Goal: Find specific page/section: Find specific page/section

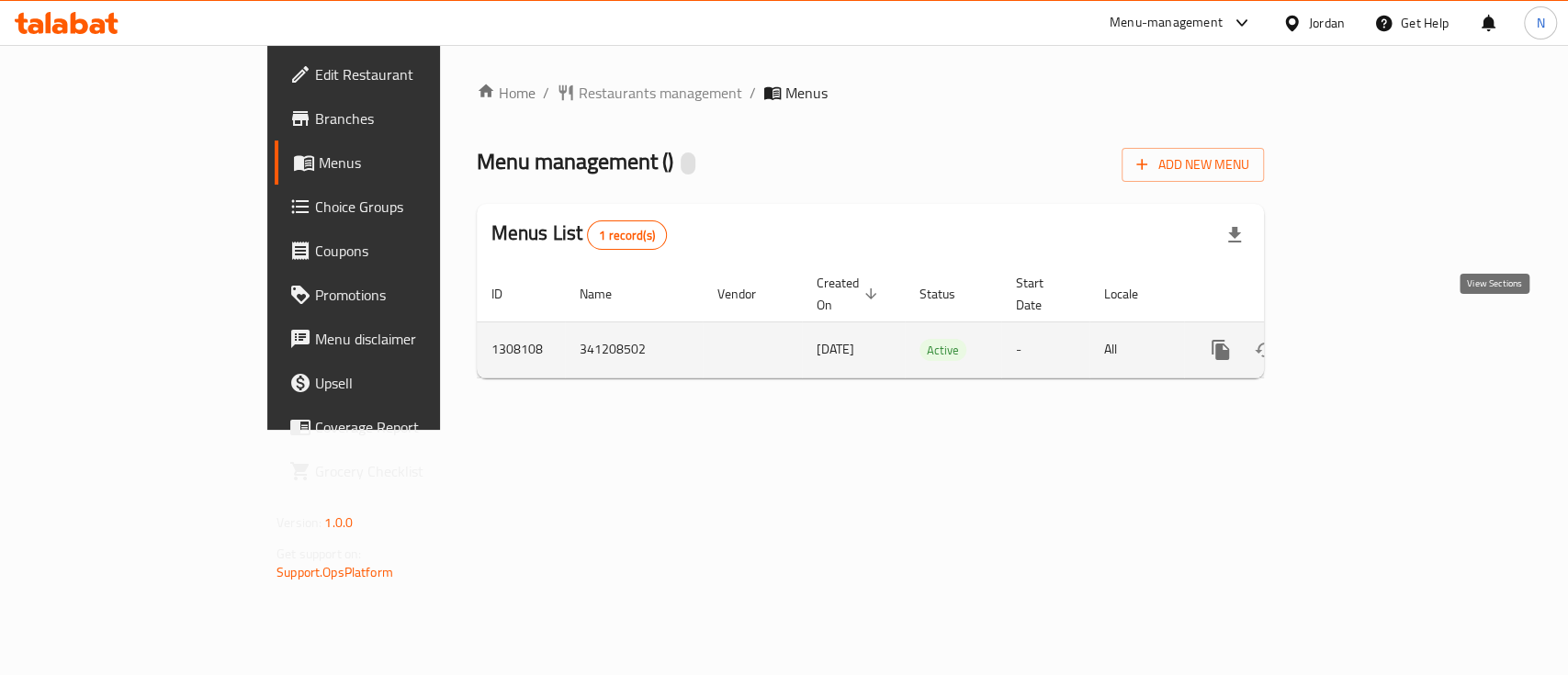
click at [1364, 338] on icon "enhanced table" at bounding box center [1353, 349] width 22 height 22
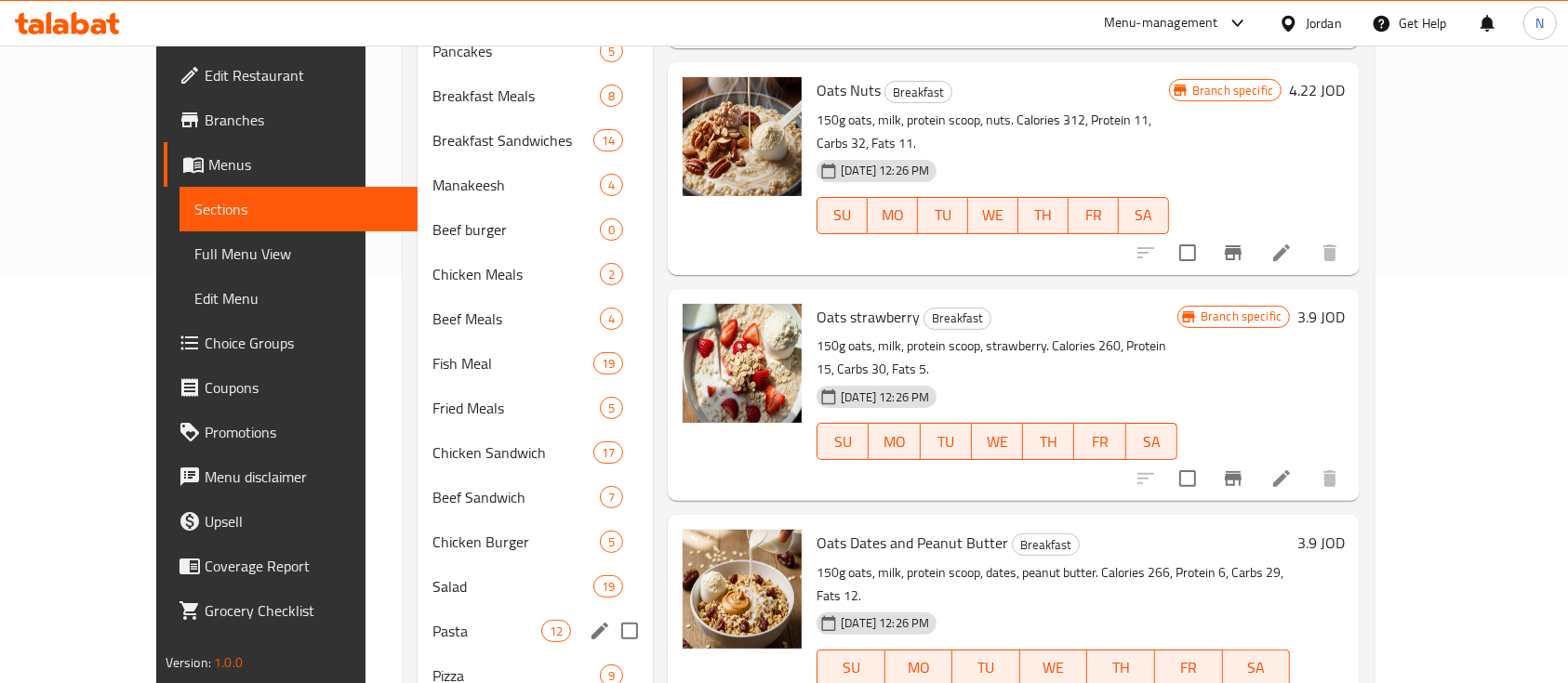
scroll to position [123, 0]
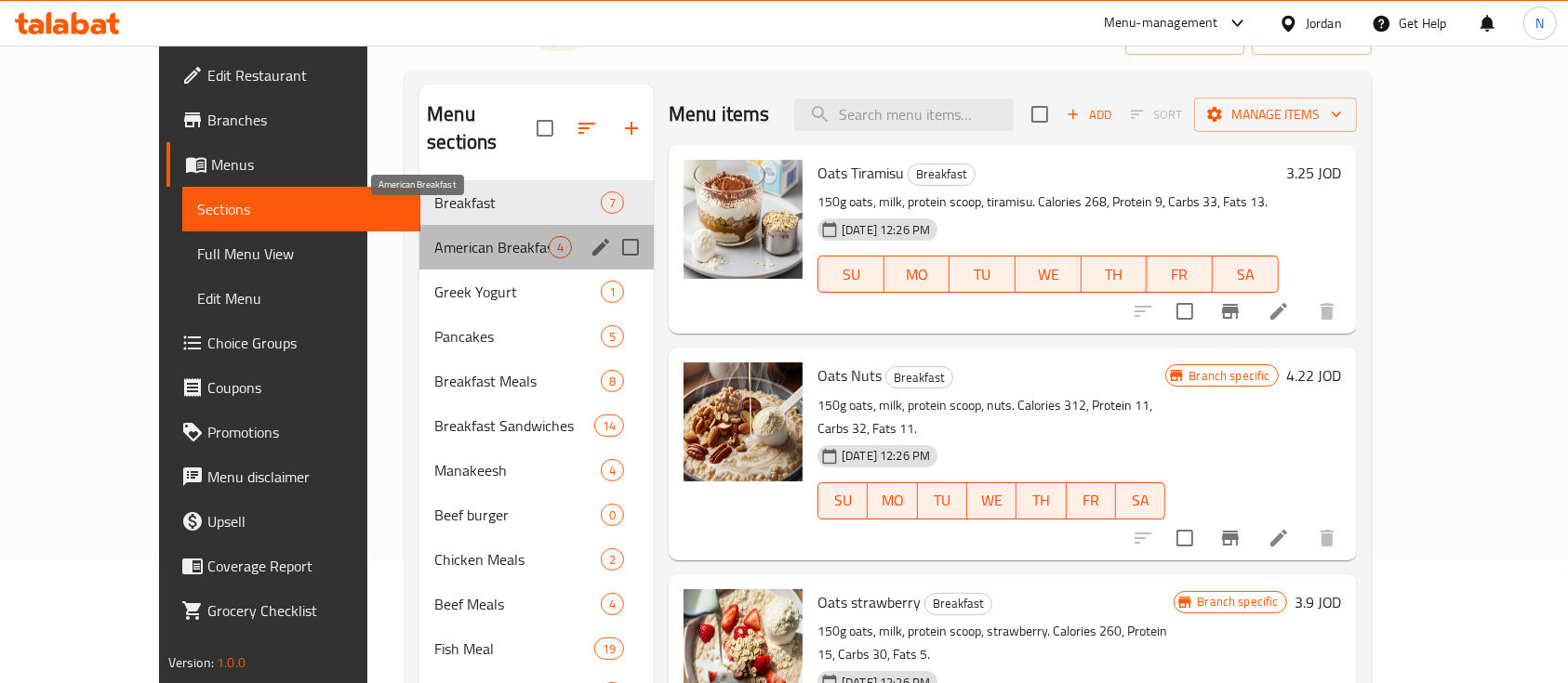
click at [469, 236] on span "American Breakfast" at bounding box center [492, 247] width 115 height 23
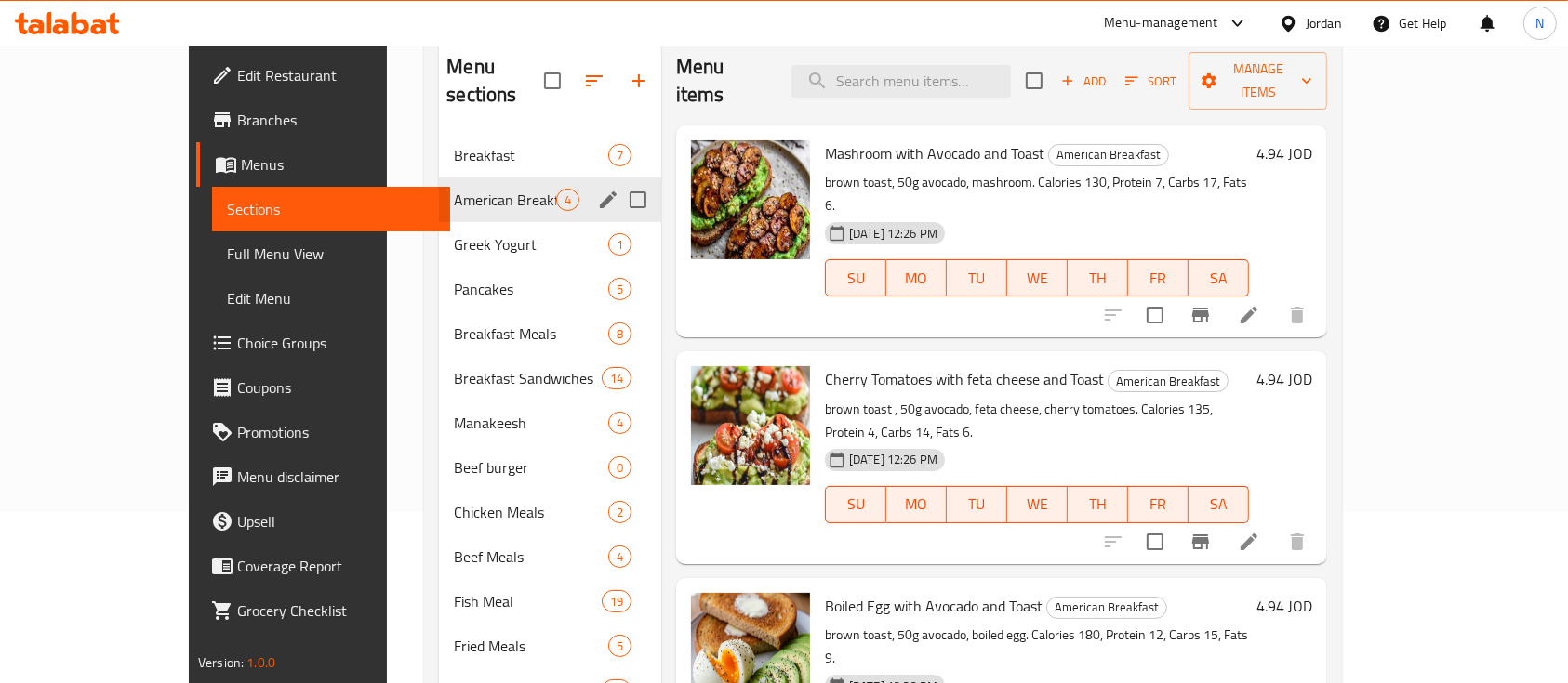
scroll to position [123, 0]
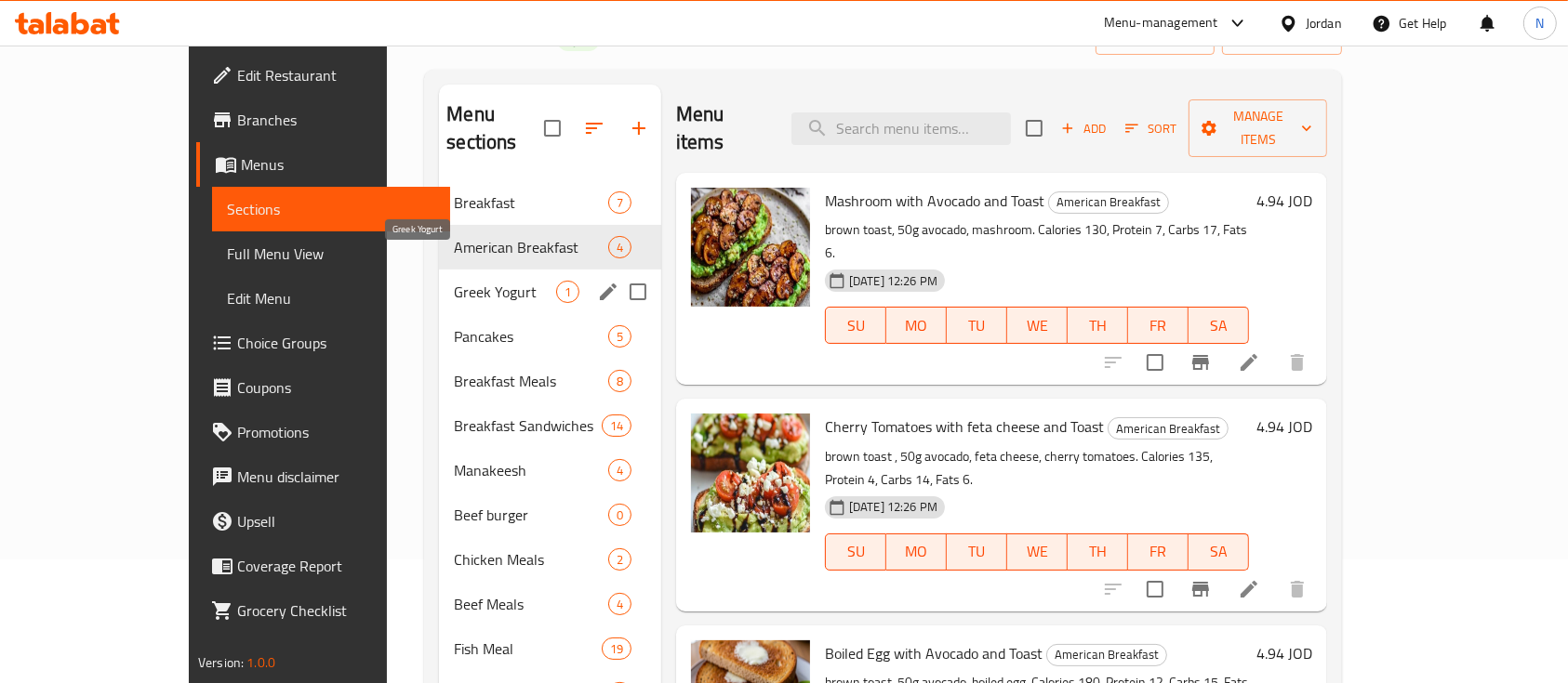
click at [454, 280] on span "Greek Yogurt" at bounding box center [506, 291] width 103 height 23
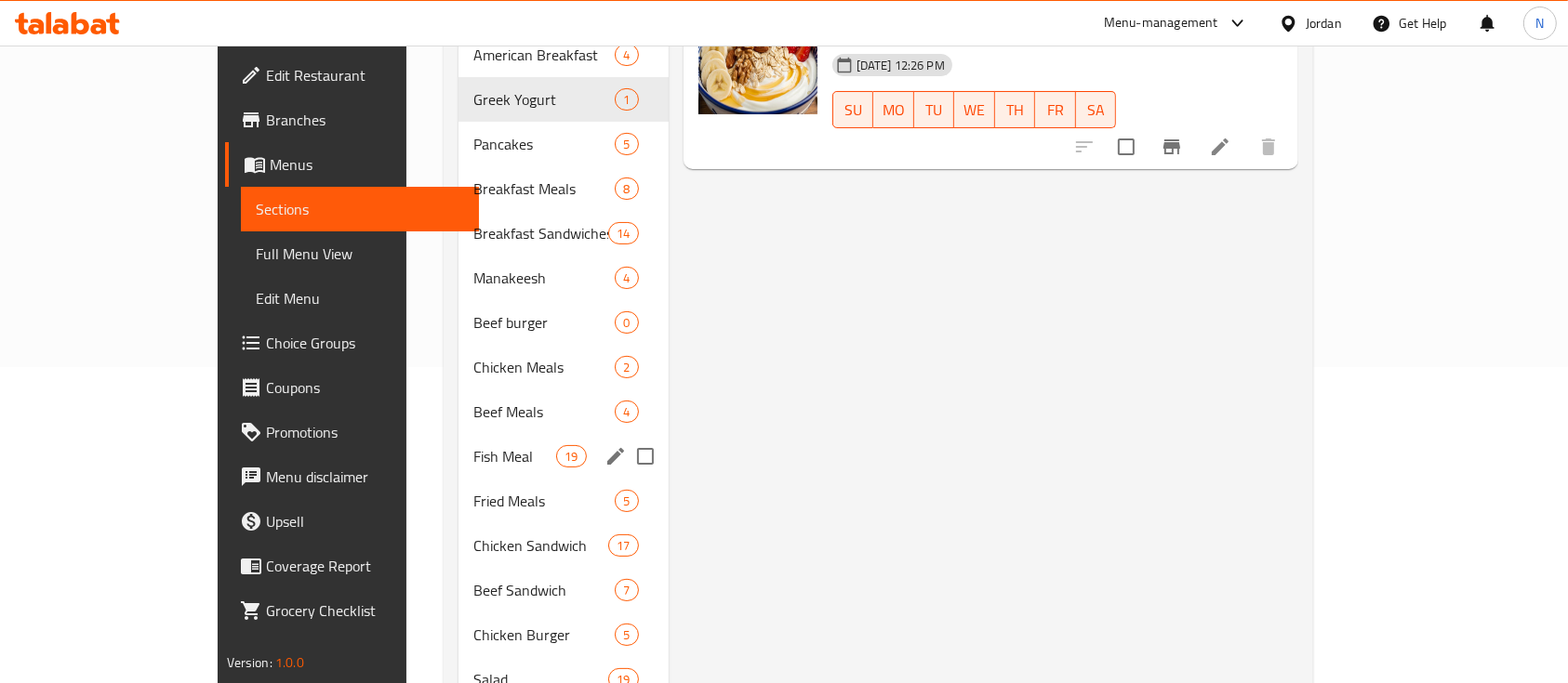
scroll to position [192, 0]
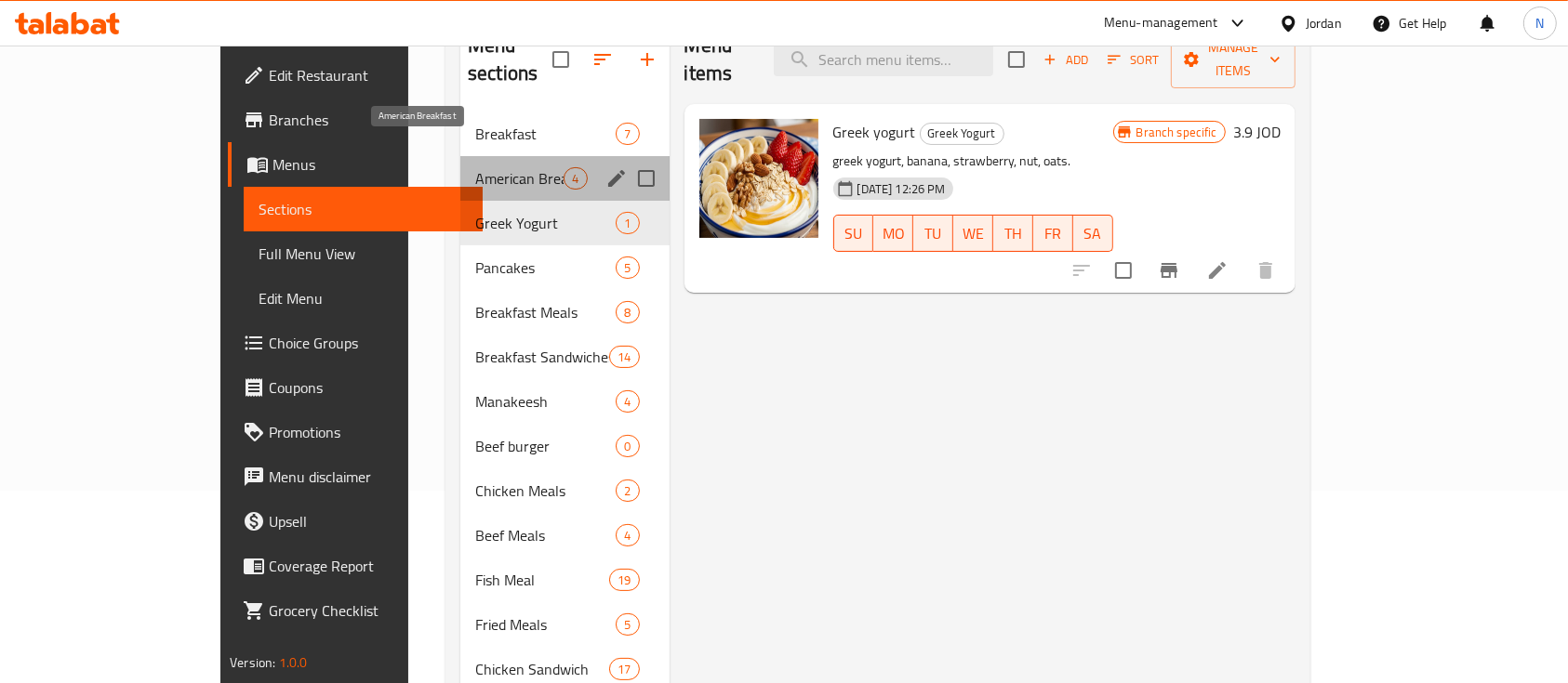
drag, startPoint x: 460, startPoint y: 147, endPoint x: 462, endPoint y: 132, distance: 15.1
click at [461, 156] on div "American Breakfast 4" at bounding box center [564, 178] width 208 height 44
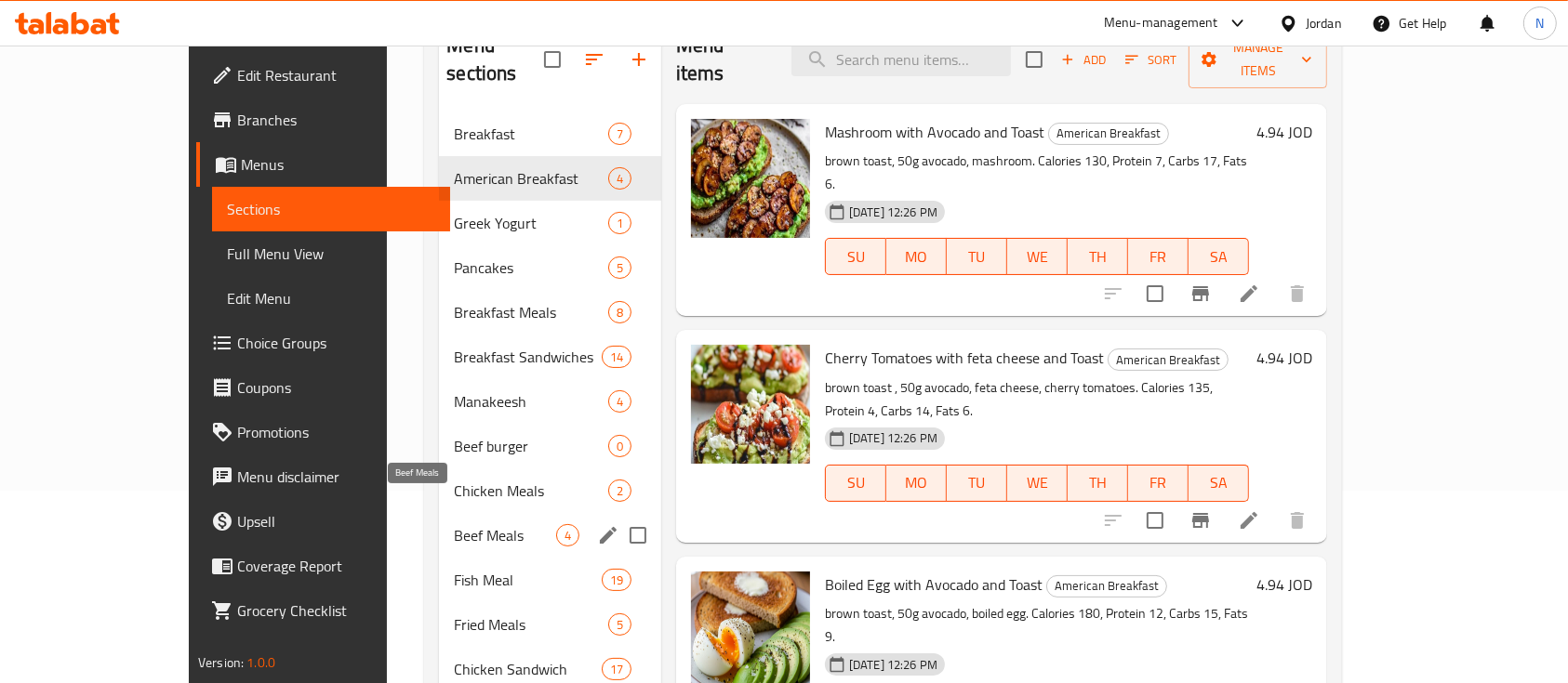
click at [454, 524] on span "Beef Meals" at bounding box center [506, 535] width 103 height 23
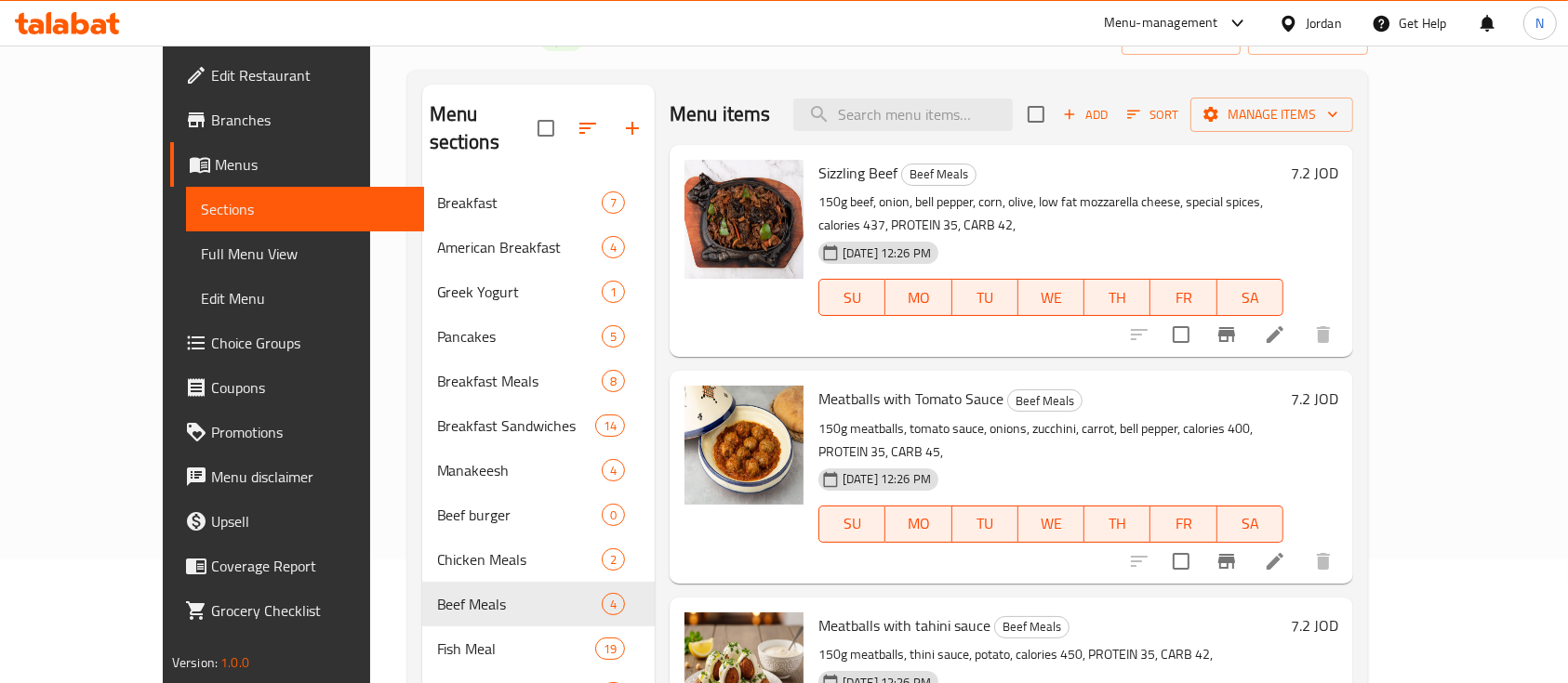
scroll to position [247, 0]
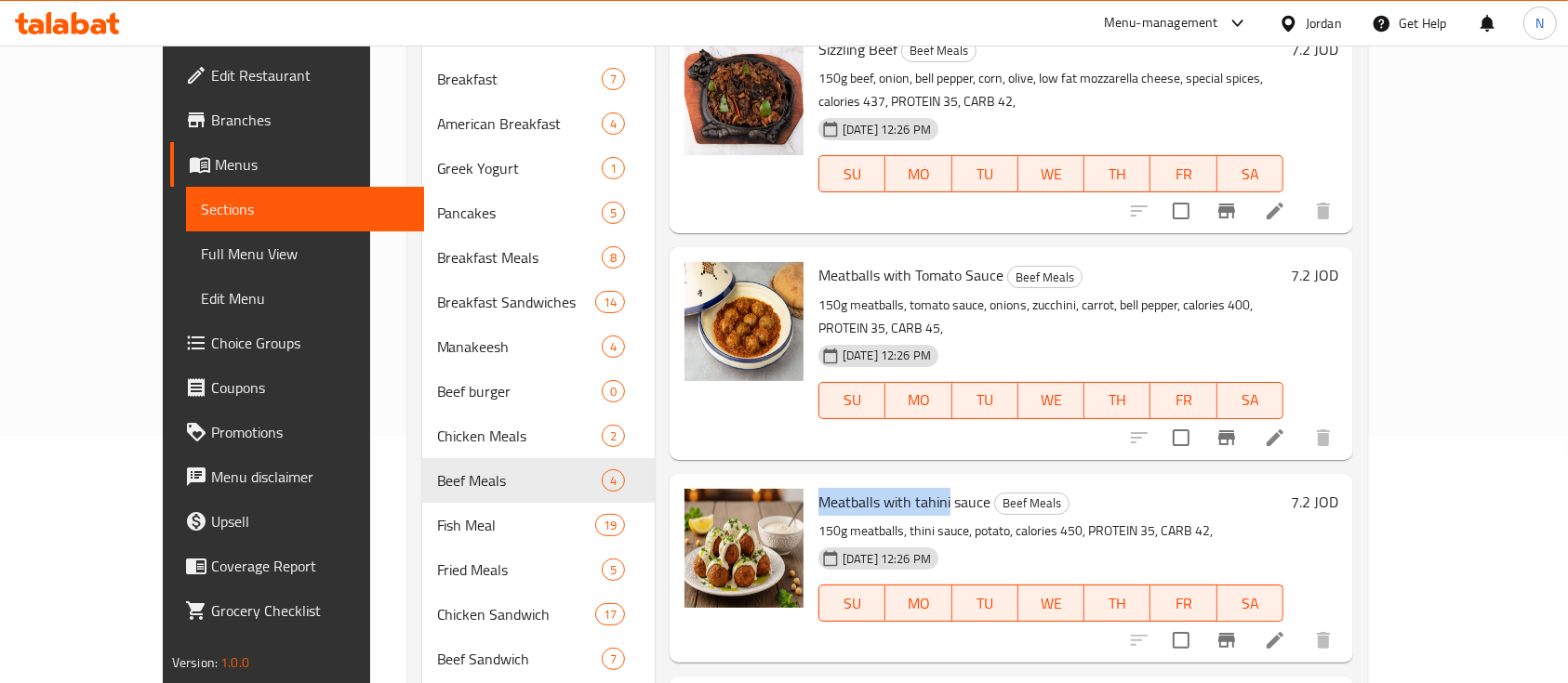
drag, startPoint x: 778, startPoint y: 447, endPoint x: 907, endPoint y: 450, distance: 129.0
click at [907, 488] on span "Meatballs with tahini sauce" at bounding box center [904, 501] width 172 height 28
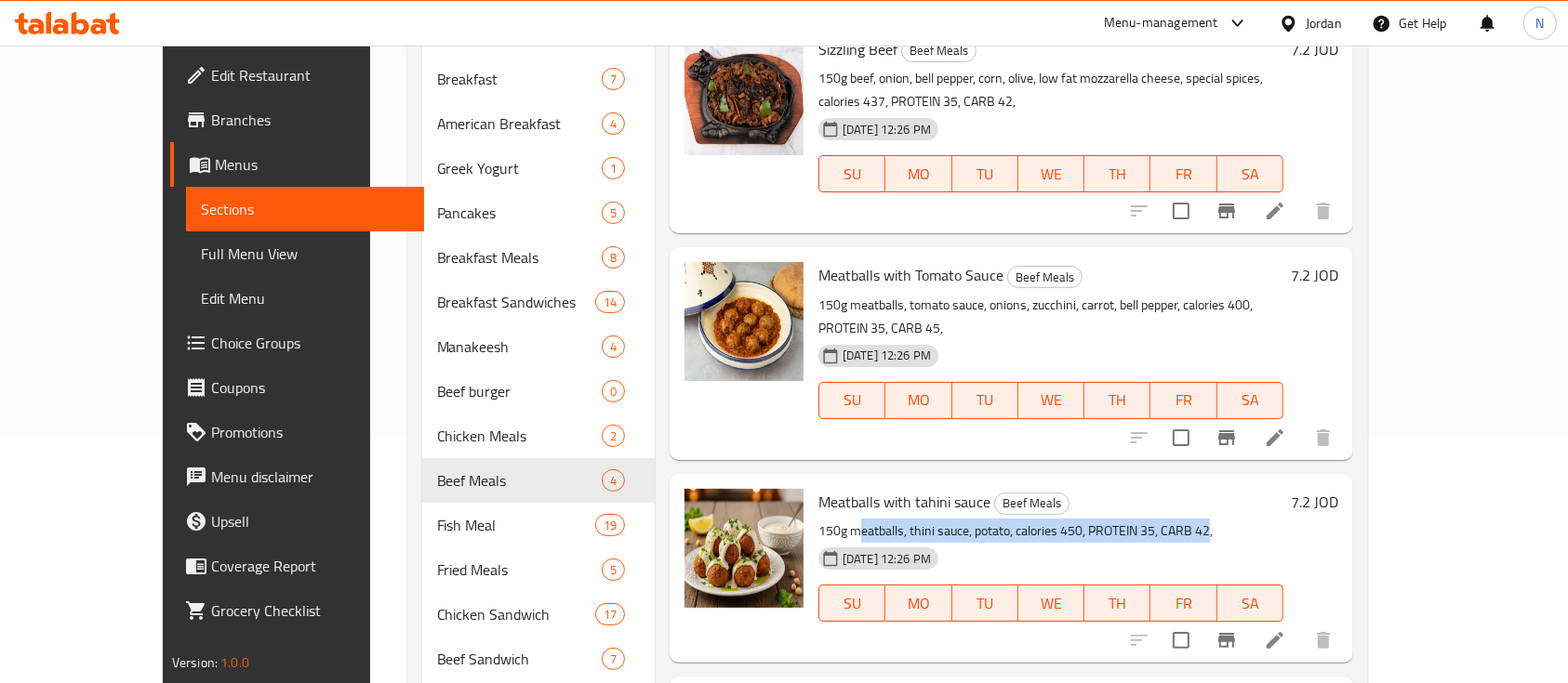
drag, startPoint x: 824, startPoint y: 487, endPoint x: 1168, endPoint y: 487, distance: 344.0
click at [1168, 519] on p "150g meatballs, thini sauce, potato, calories 450, PROTEIN 35, CARB 42," at bounding box center [1051, 531] width 465 height 24
drag, startPoint x: 1368, startPoint y: 464, endPoint x: 1522, endPoint y: 479, distance: 154.7
click at [1369, 479] on div "Menu sections Breakfast 7 American Breakfast 4 Greek Yogurt 1 Pancakes 5 Breakf…" at bounding box center [888, 592] width 962 height 1293
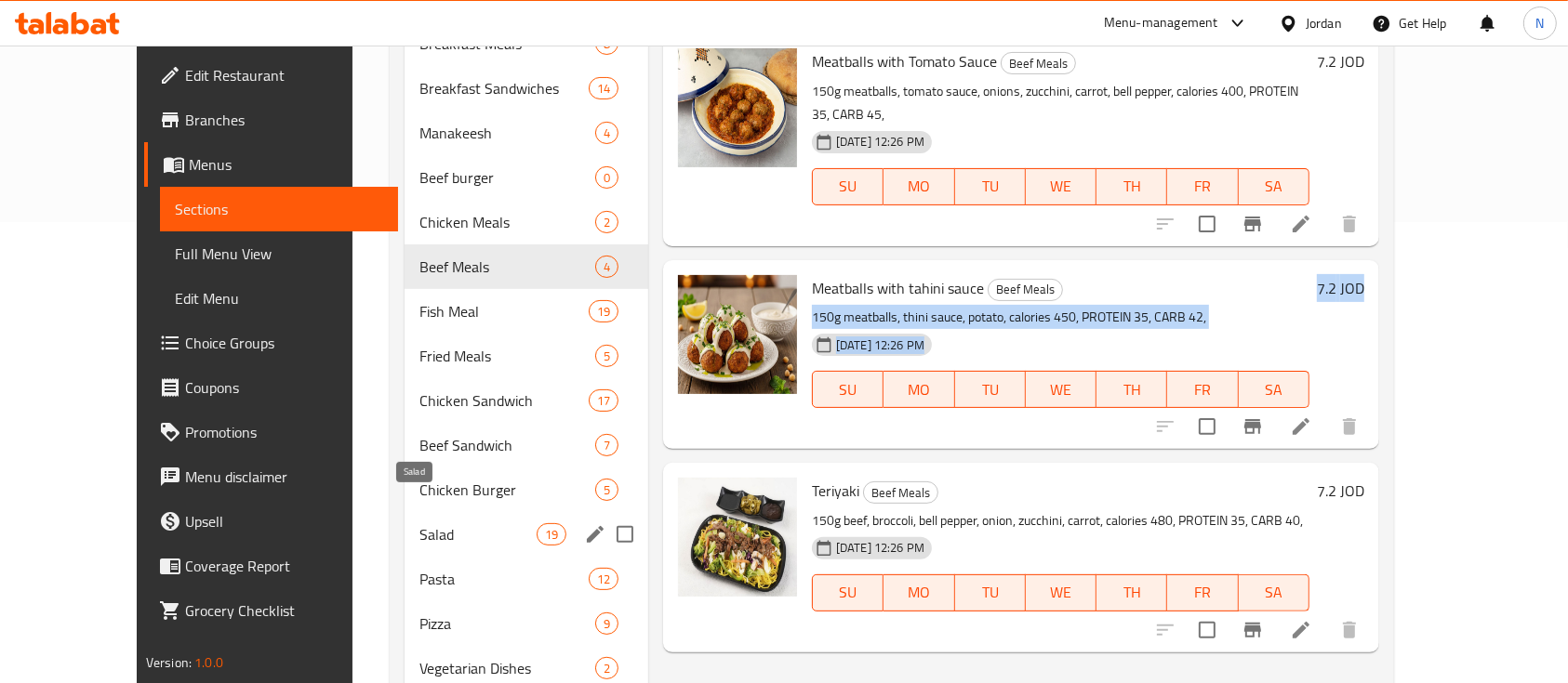
scroll to position [495, 0]
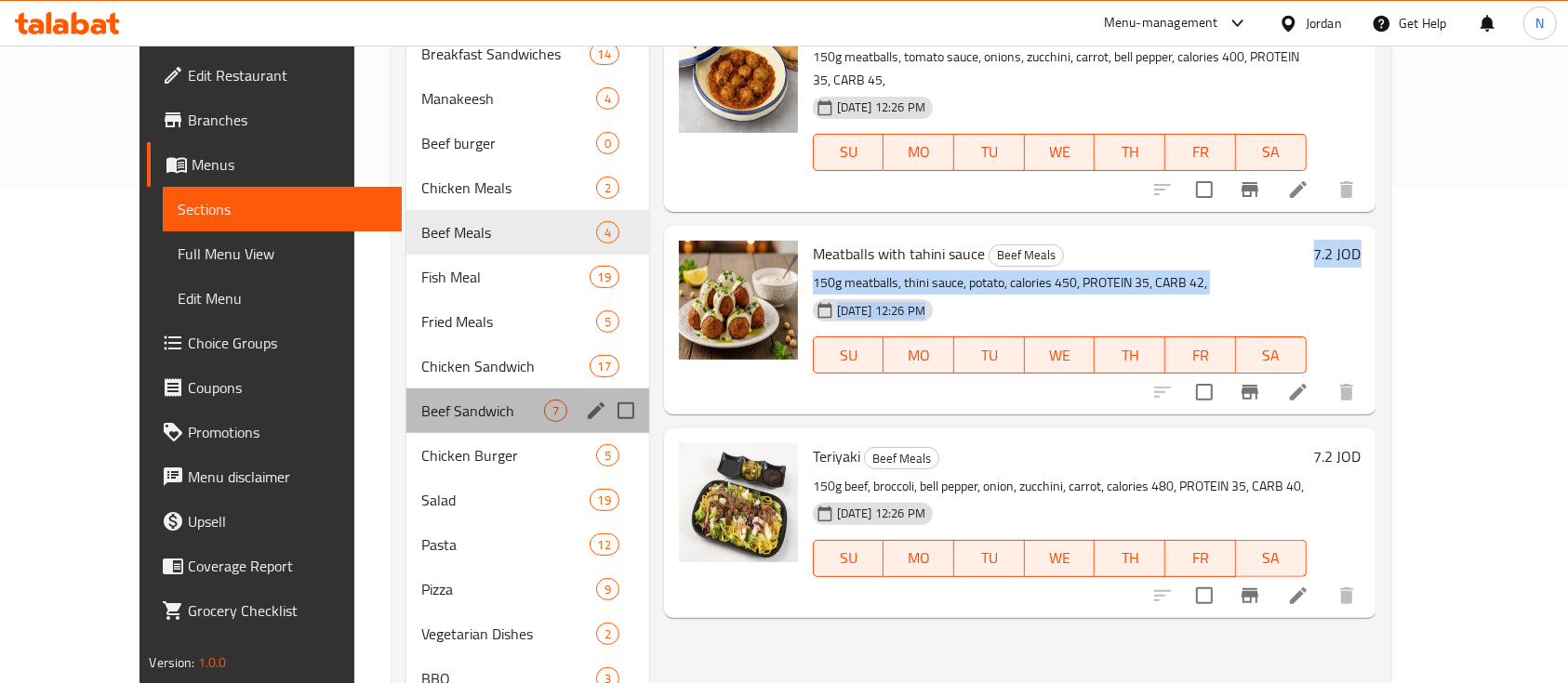
click at [407, 389] on div "Beef Sandwich 7" at bounding box center [528, 411] width 243 height 44
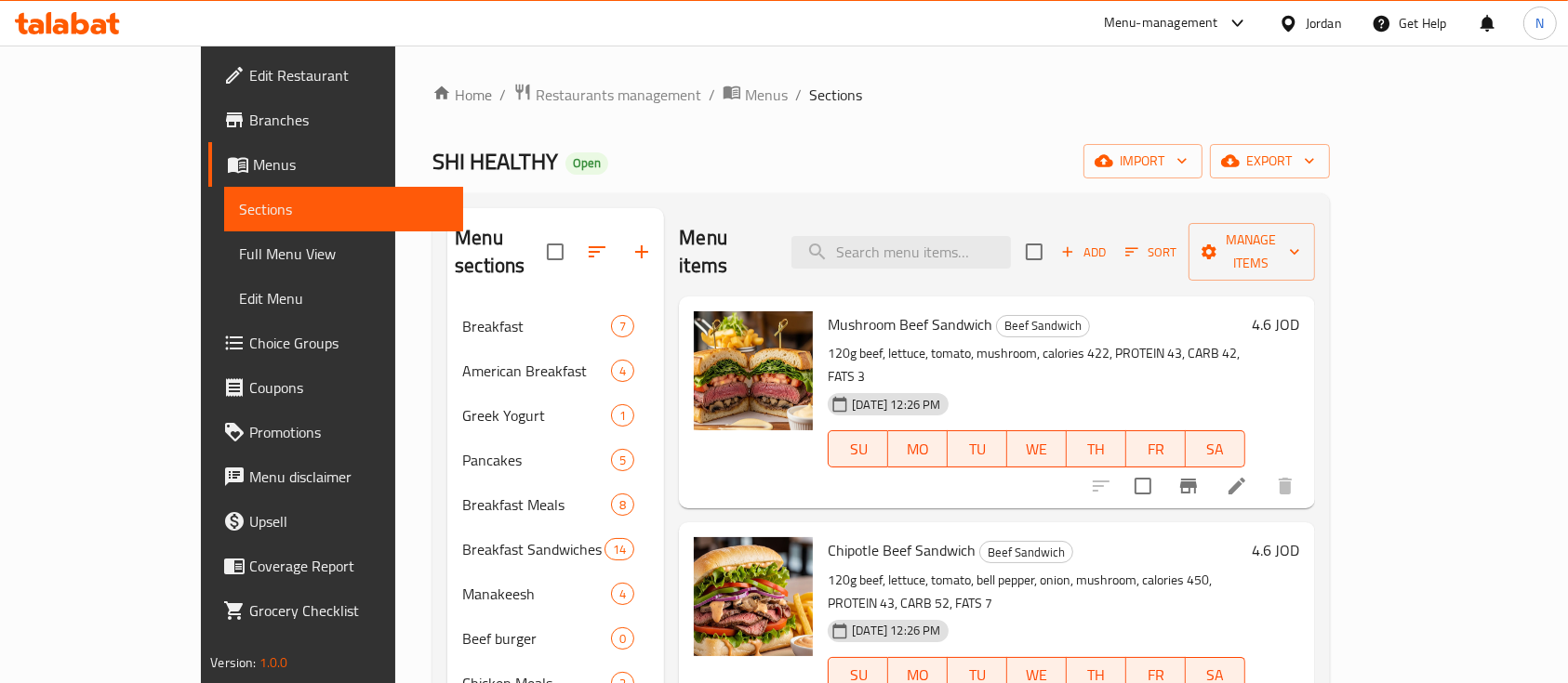
click at [99, 25] on icon at bounding box center [99, 27] width 16 height 16
